Goal: Information Seeking & Learning: Learn about a topic

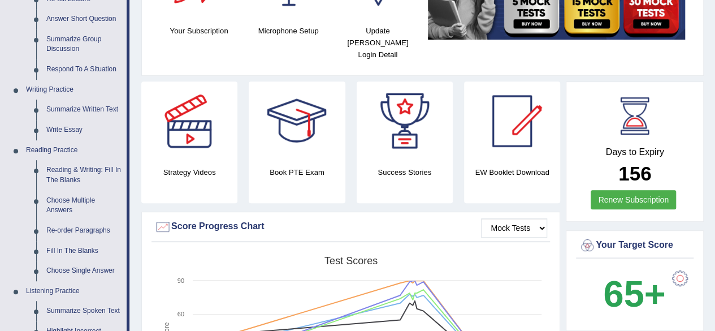
scroll to position [214, 0]
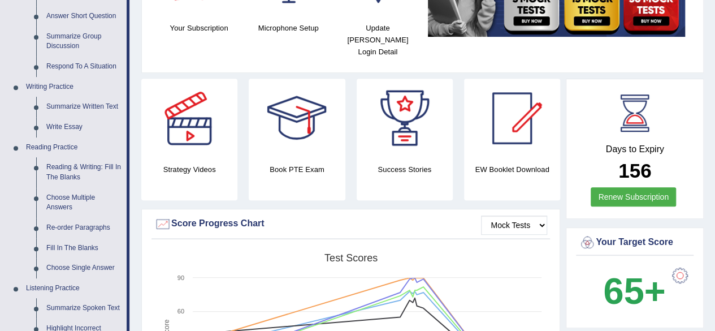
click at [218, 163] on h4 "Strategy Videos" at bounding box center [189, 169] width 96 height 12
click at [219, 141] on div at bounding box center [189, 118] width 79 height 79
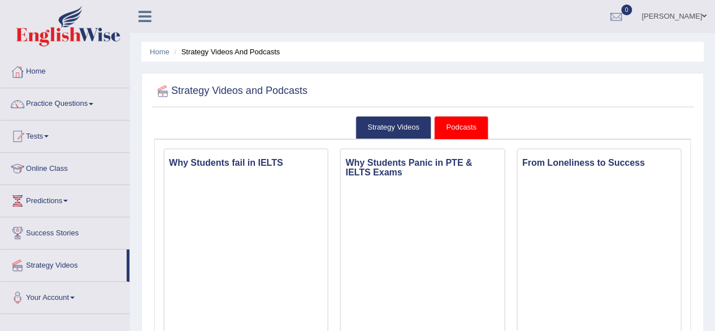
click at [40, 73] on link "Home" at bounding box center [65, 70] width 129 height 28
